Goal: Task Accomplishment & Management: Manage account settings

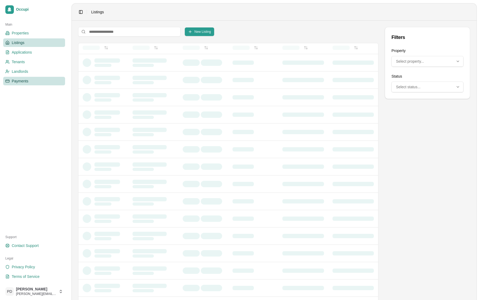
click at [23, 78] on link "Payments" at bounding box center [34, 81] width 62 height 9
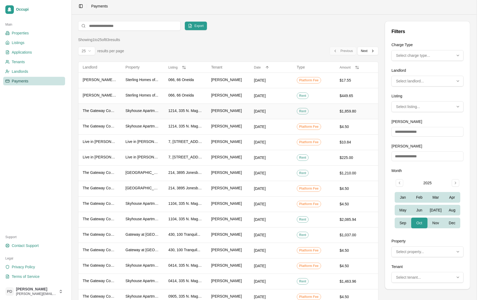
scroll to position [6, 0]
click at [21, 61] on span "Tenants" at bounding box center [18, 61] width 13 height 5
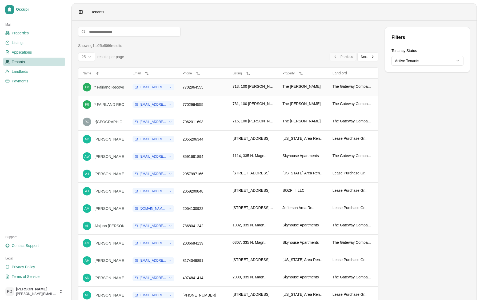
click at [122, 87] on div "* Fairland Recovery" at bounding box center [110, 87] width 33 height 5
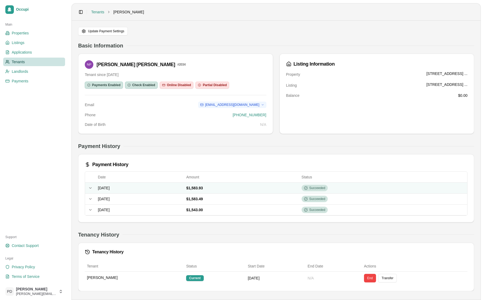
click at [89, 189] on icon at bounding box center [90, 188] width 4 height 4
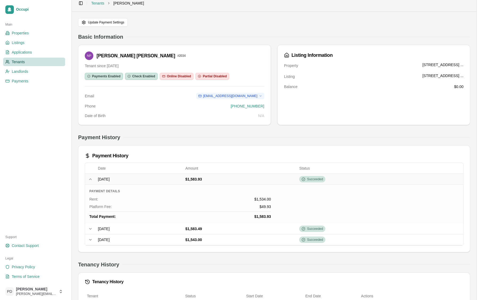
scroll to position [37, 0]
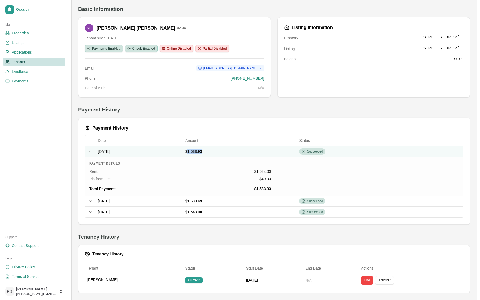
drag, startPoint x: 249, startPoint y: 151, endPoint x: 240, endPoint y: 152, distance: 9.1
click at [240, 152] on td "$1,583.93" at bounding box center [240, 151] width 114 height 11
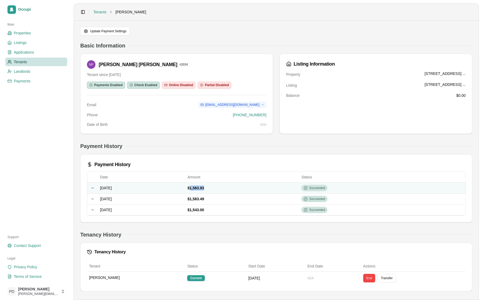
scroll to position [0, 0]
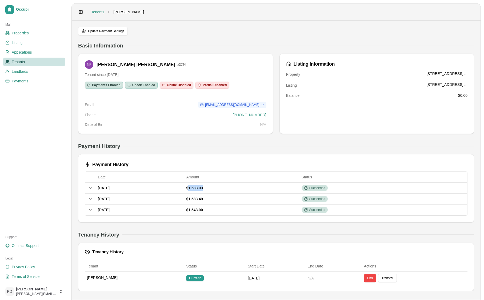
copy span "1,583.93"
